Goal: Task Accomplishment & Management: Complete application form

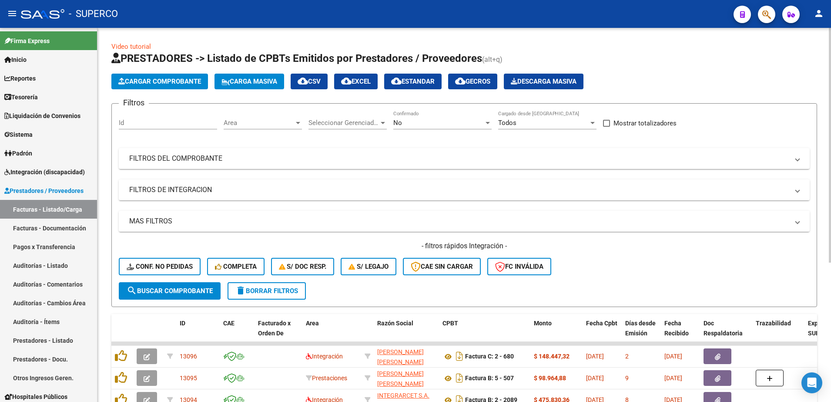
click at [286, 296] on button "delete Borrar Filtros" at bounding box center [267, 290] width 78 height 17
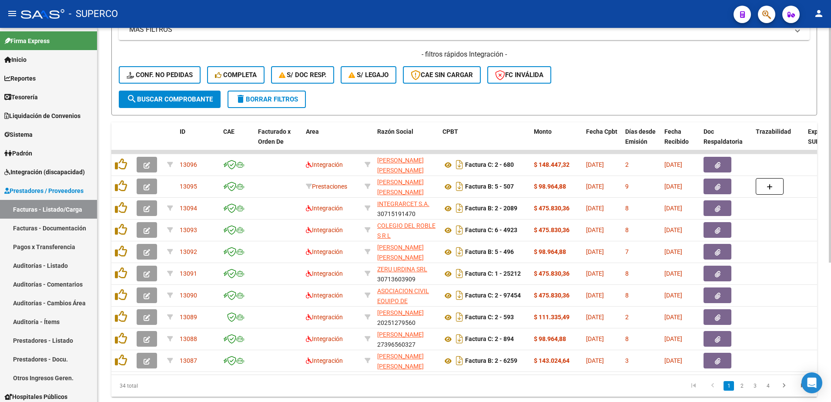
scroll to position [222, 0]
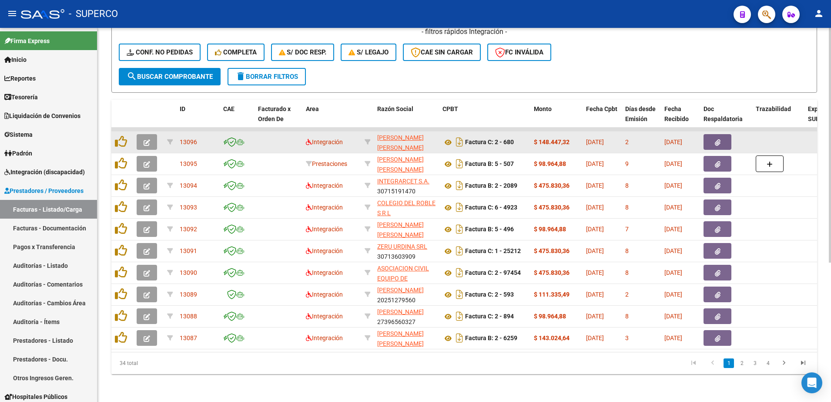
click at [148, 139] on icon "button" at bounding box center [147, 142] width 7 height 7
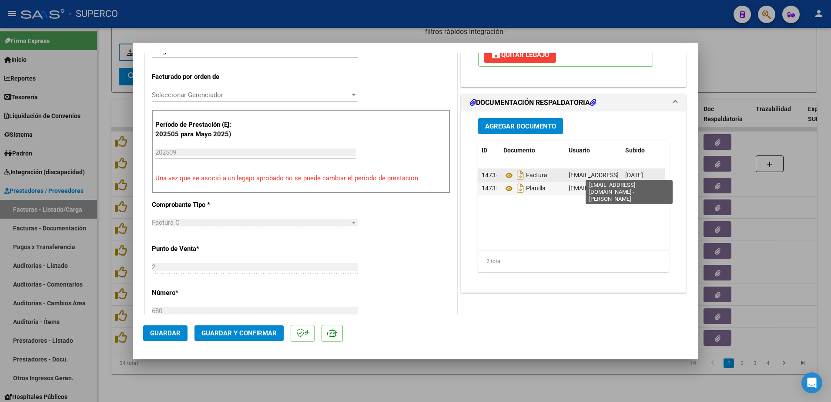
scroll to position [218, 0]
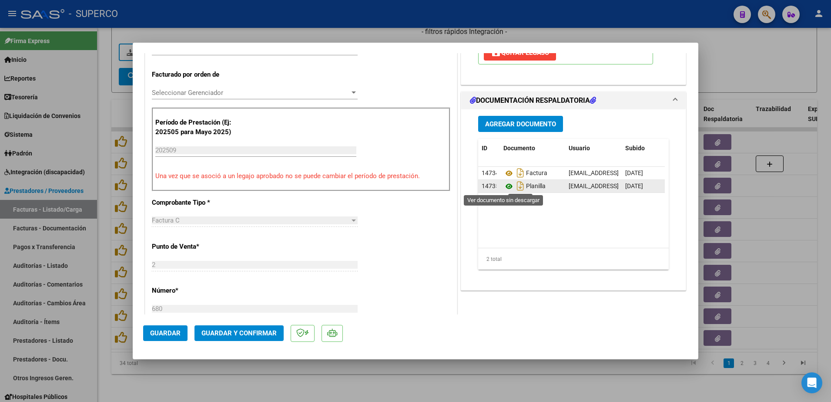
click at [505, 186] on icon at bounding box center [509, 186] width 11 height 10
click at [233, 335] on span "Guardar y Confirmar" at bounding box center [239, 333] width 75 height 8
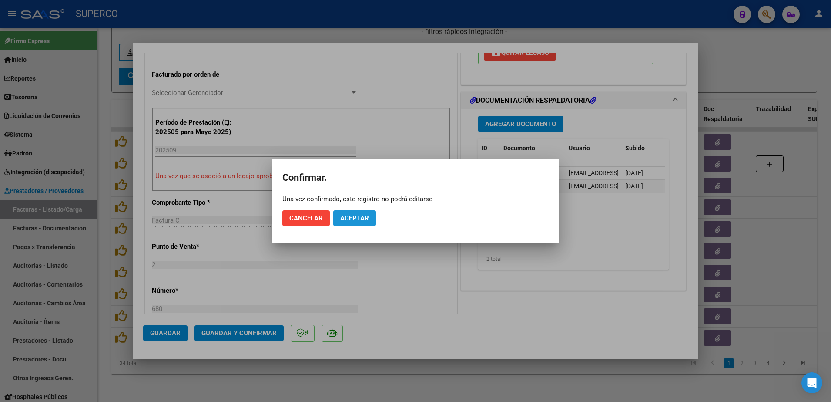
click at [351, 213] on button "Aceptar" at bounding box center [354, 218] width 43 height 16
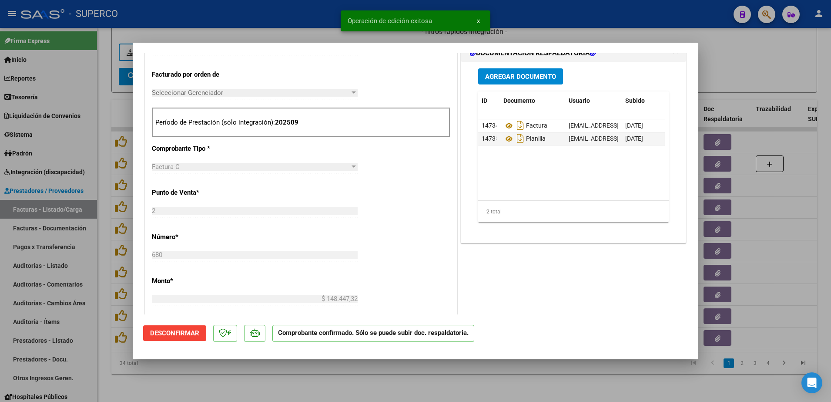
click at [264, 386] on div at bounding box center [415, 201] width 831 height 402
type input "$ 0,00"
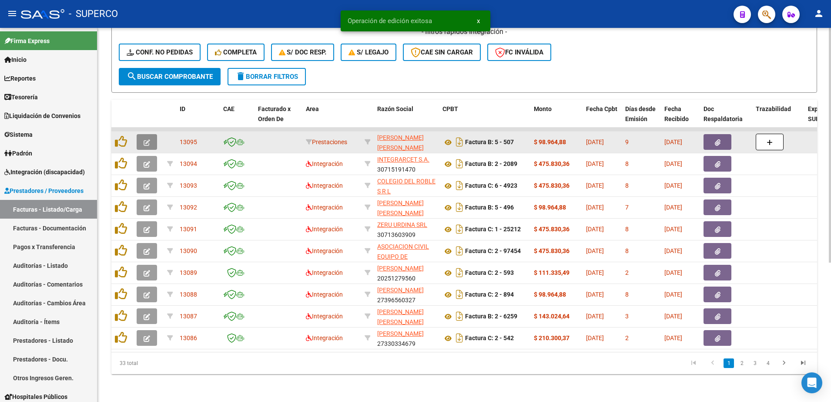
click at [148, 139] on icon "button" at bounding box center [147, 142] width 7 height 7
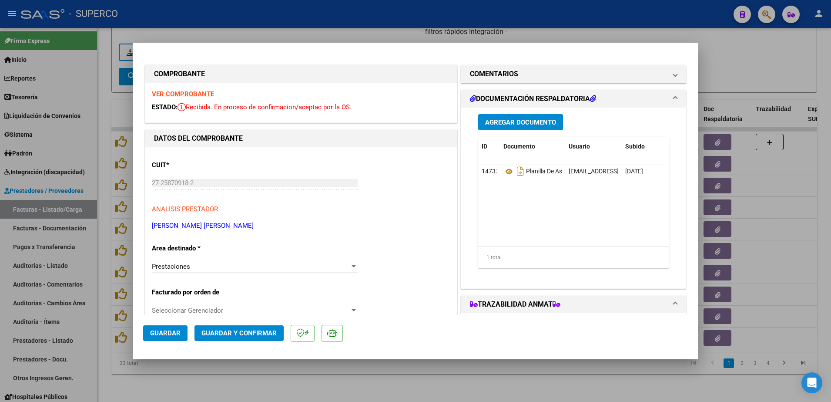
click at [175, 91] on strong "VER COMPROBANTE" at bounding box center [183, 94] width 62 height 8
click at [504, 171] on icon at bounding box center [509, 171] width 11 height 10
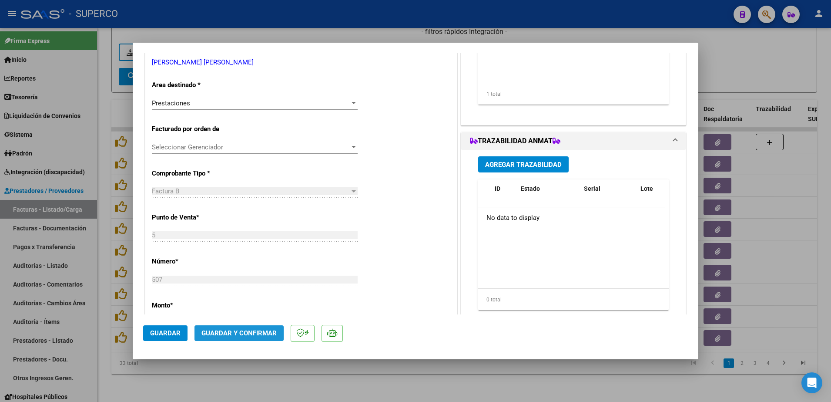
click at [239, 333] on span "Guardar y Confirmar" at bounding box center [239, 333] width 75 height 8
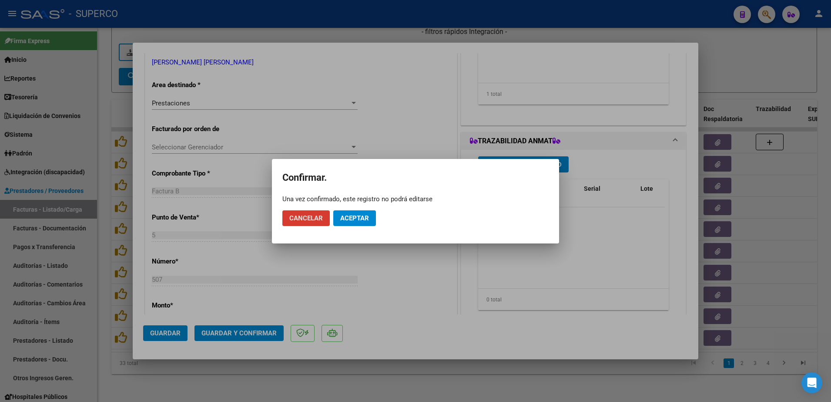
click at [353, 223] on button "Aceptar" at bounding box center [354, 218] width 43 height 16
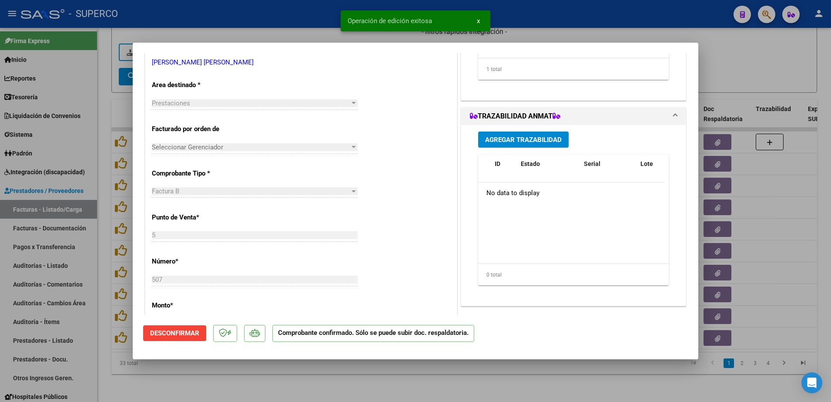
click at [756, 67] on div at bounding box center [415, 201] width 831 height 402
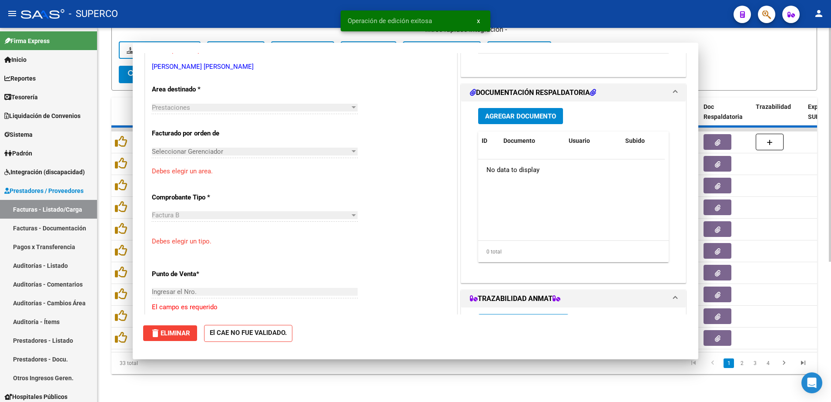
scroll to position [0, 0]
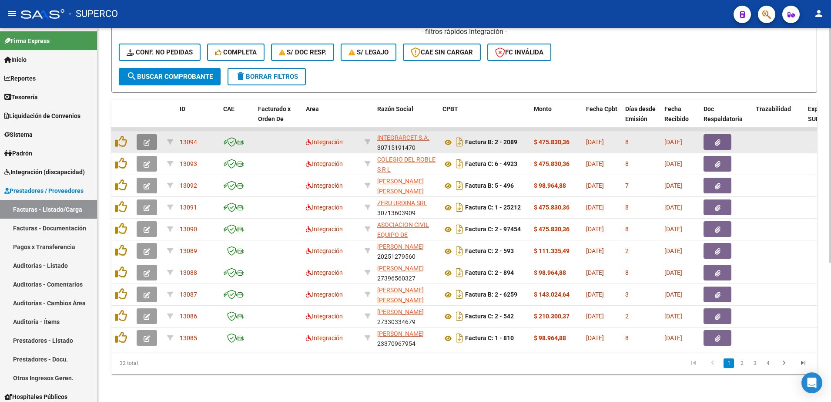
click at [144, 138] on span "button" at bounding box center [147, 142] width 7 height 8
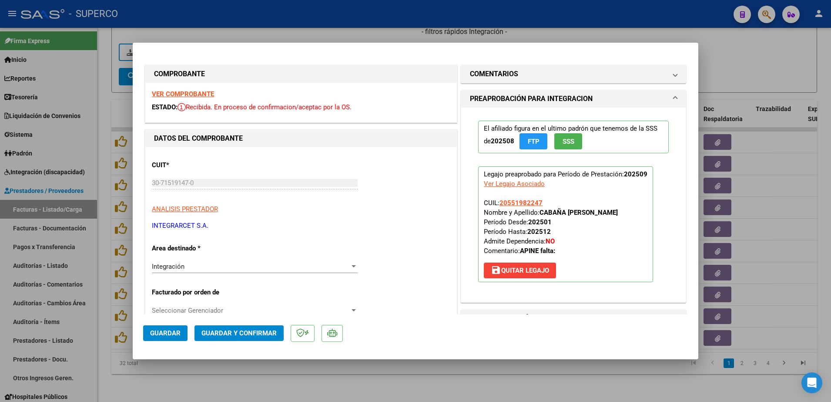
click at [195, 96] on strong "VER COMPROBANTE" at bounding box center [183, 94] width 62 height 8
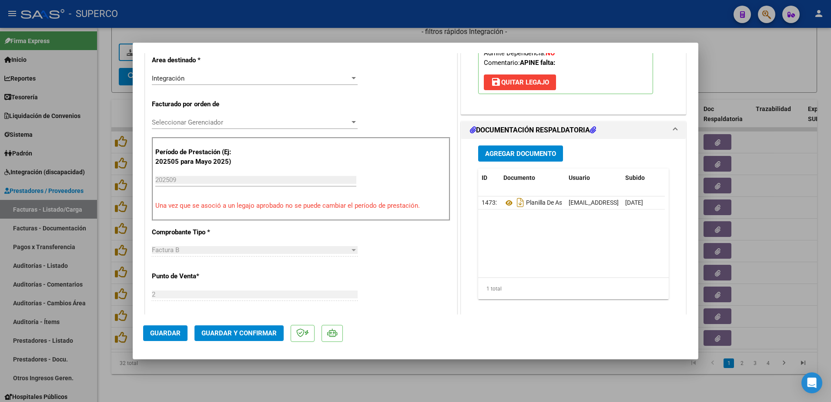
scroll to position [218, 0]
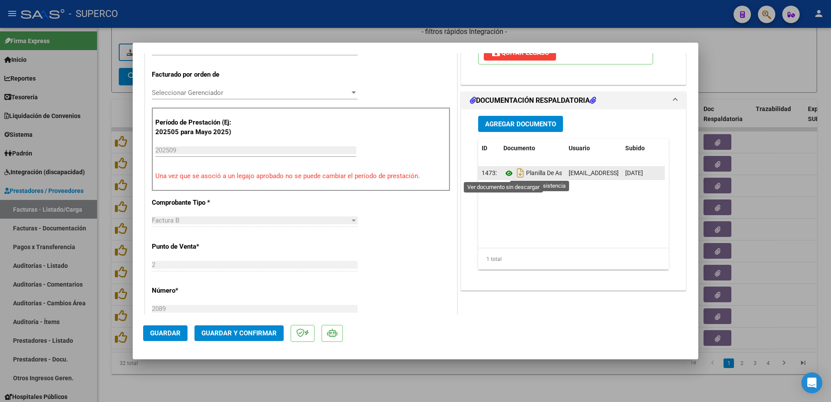
click at [504, 175] on icon at bounding box center [509, 173] width 11 height 10
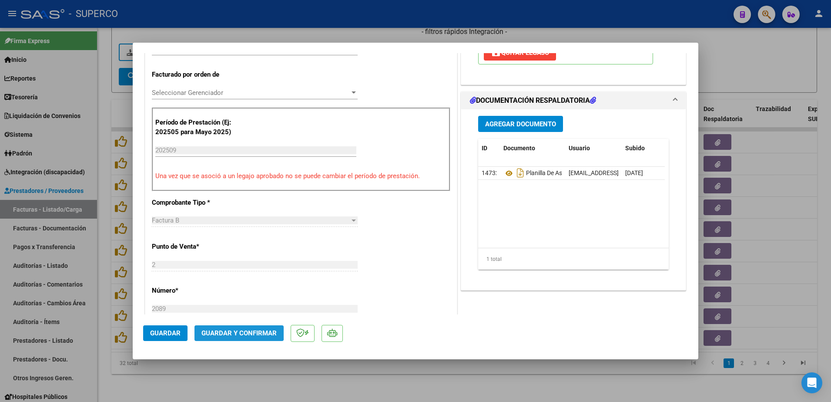
click at [233, 331] on span "Guardar y Confirmar" at bounding box center [239, 333] width 75 height 8
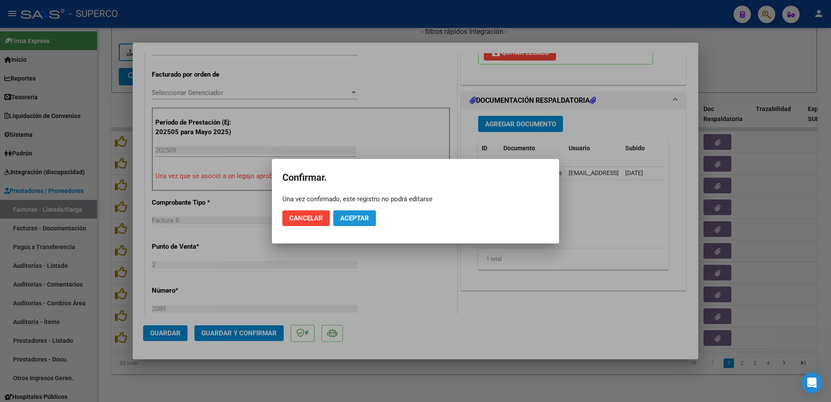
click at [370, 217] on button "Aceptar" at bounding box center [354, 218] width 43 height 16
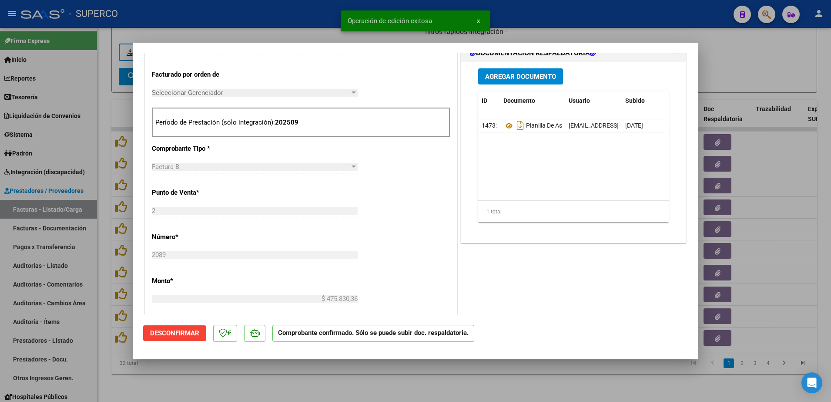
click at [354, 387] on div at bounding box center [415, 201] width 831 height 402
type input "$ 0,00"
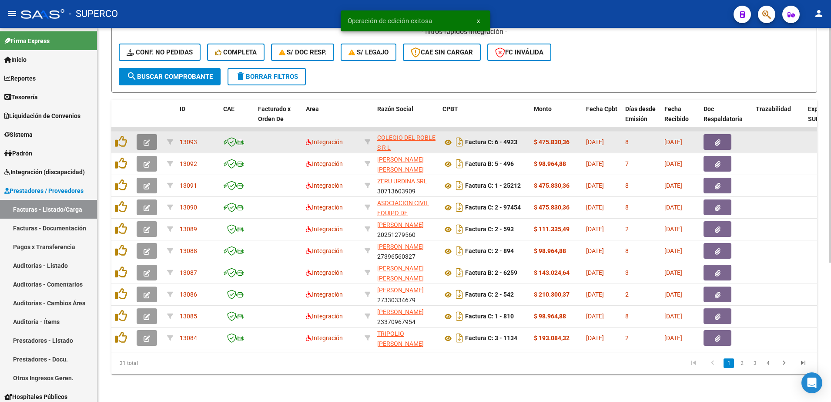
click at [144, 139] on icon "button" at bounding box center [147, 142] width 7 height 7
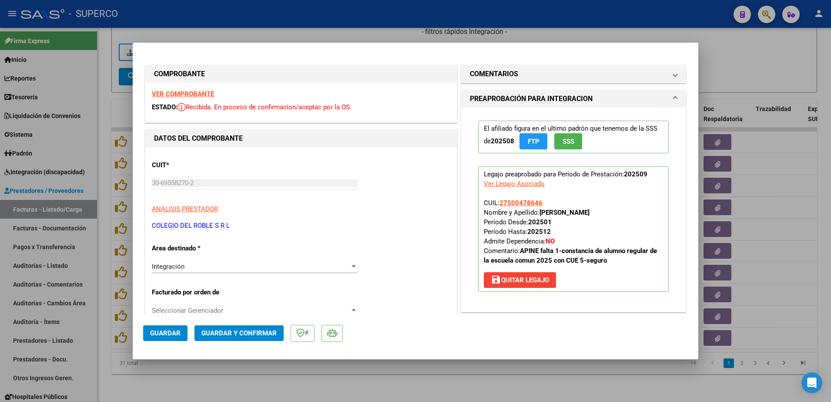
click at [200, 95] on strong "VER COMPROBANTE" at bounding box center [183, 94] width 62 height 8
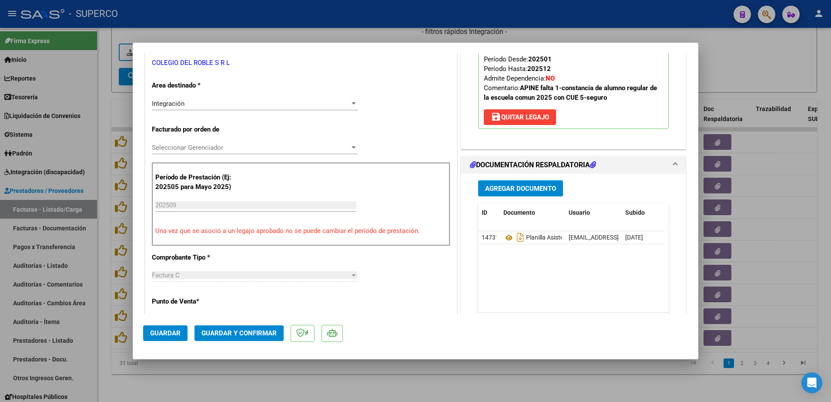
scroll to position [163, 0]
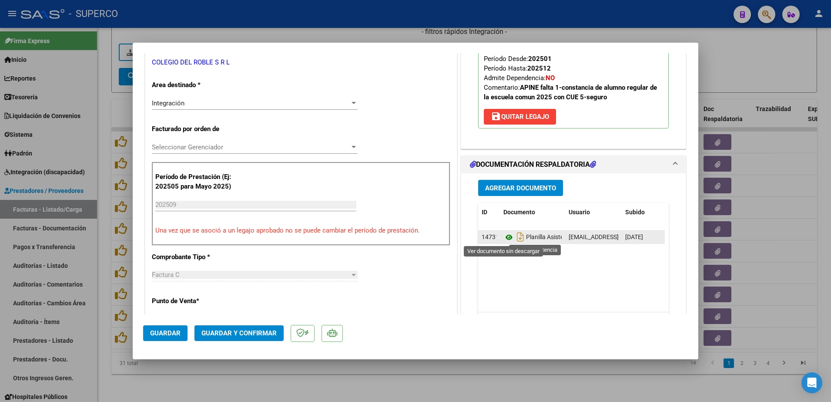
click at [504, 237] on icon at bounding box center [509, 237] width 11 height 10
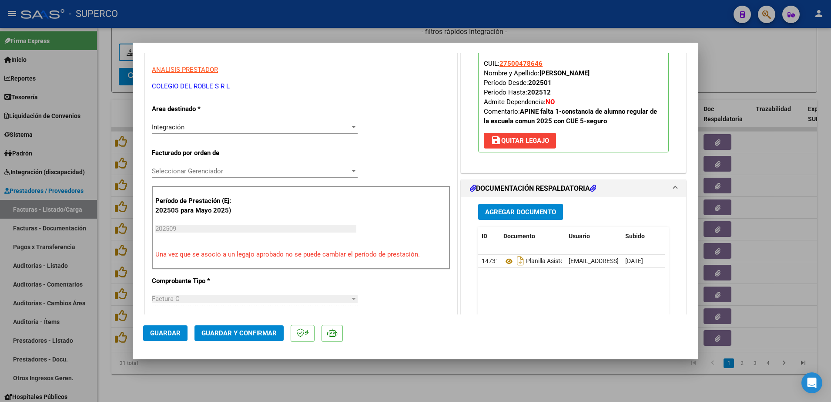
scroll to position [326, 0]
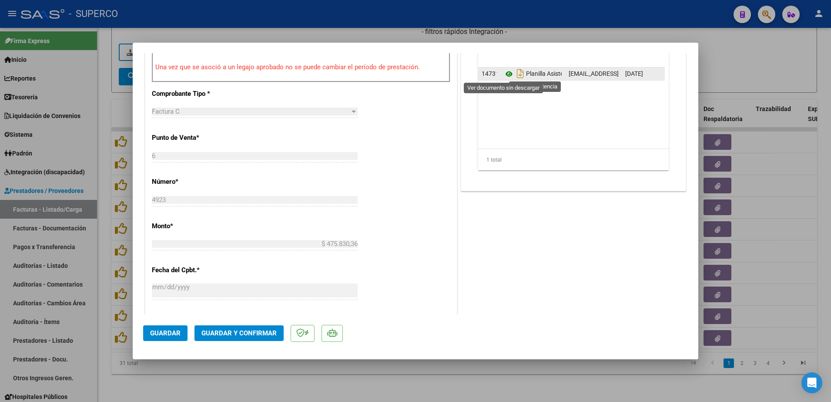
click at [506, 75] on icon at bounding box center [509, 74] width 11 height 10
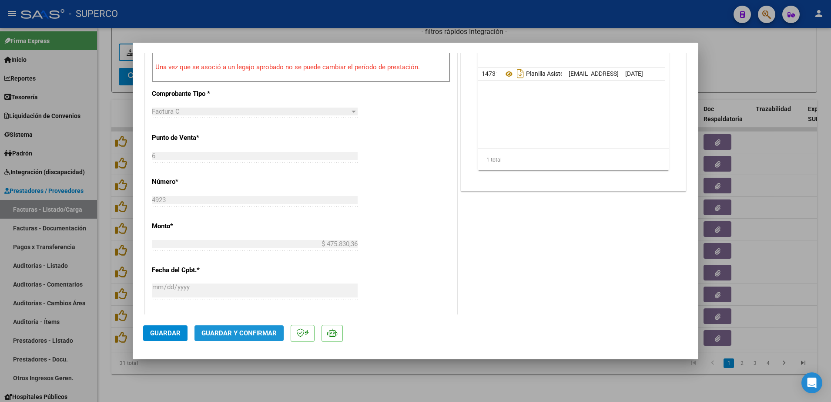
click at [275, 338] on button "Guardar y Confirmar" at bounding box center [239, 333] width 89 height 16
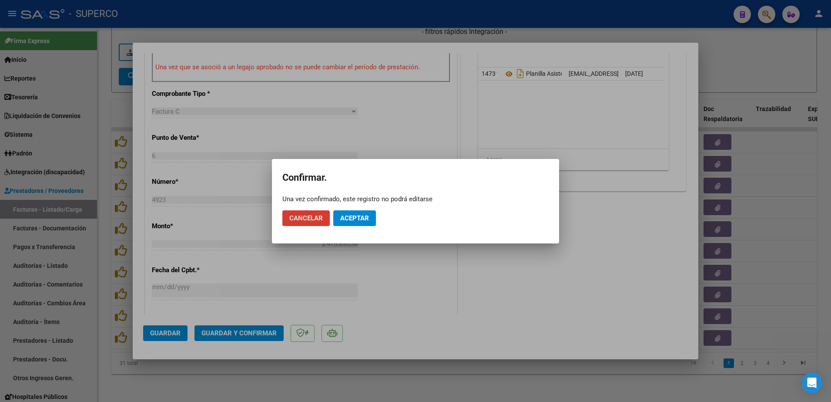
click at [349, 217] on span "Aceptar" at bounding box center [354, 218] width 29 height 8
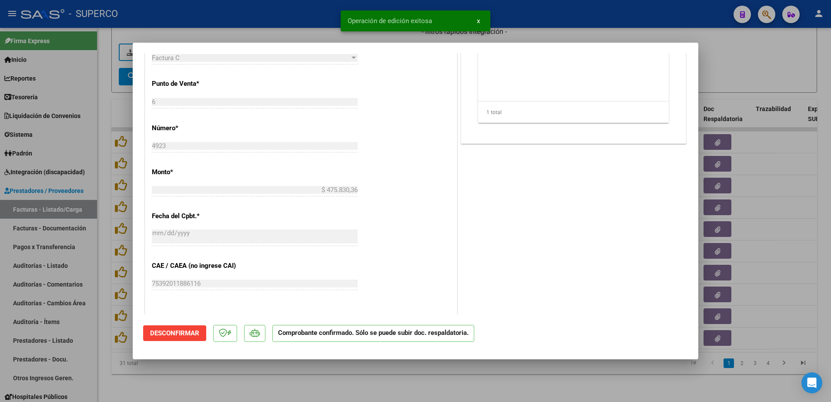
click at [232, 384] on div at bounding box center [415, 201] width 831 height 402
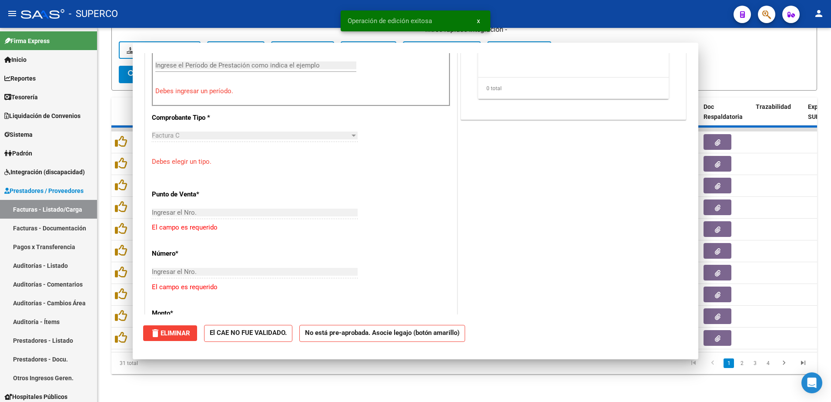
scroll to position [0, 0]
